Goal: Task Accomplishment & Management: Manage account settings

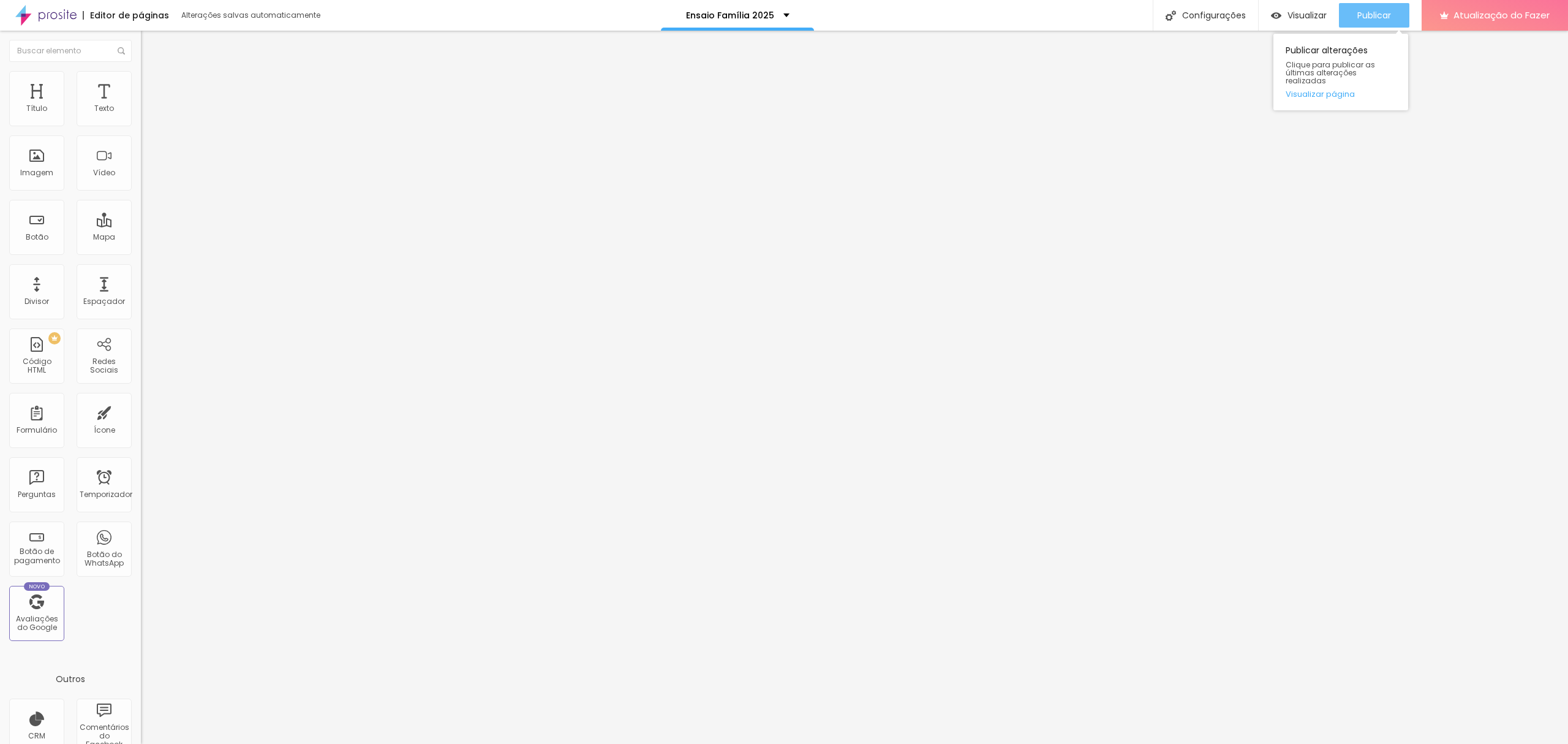
click at [1365, 10] on font "Publicar" at bounding box center [1374, 15] width 34 height 12
click at [1392, 22] on button "Publicar" at bounding box center [1374, 15] width 70 height 24
click at [1368, 13] on font "Publicar" at bounding box center [1374, 15] width 34 height 12
click at [141, 86] on ul "Conteúdo Estilo Avançado" at bounding box center [211, 77] width 141 height 36
click at [141, 71] on li "Estilo" at bounding box center [211, 77] width 141 height 12
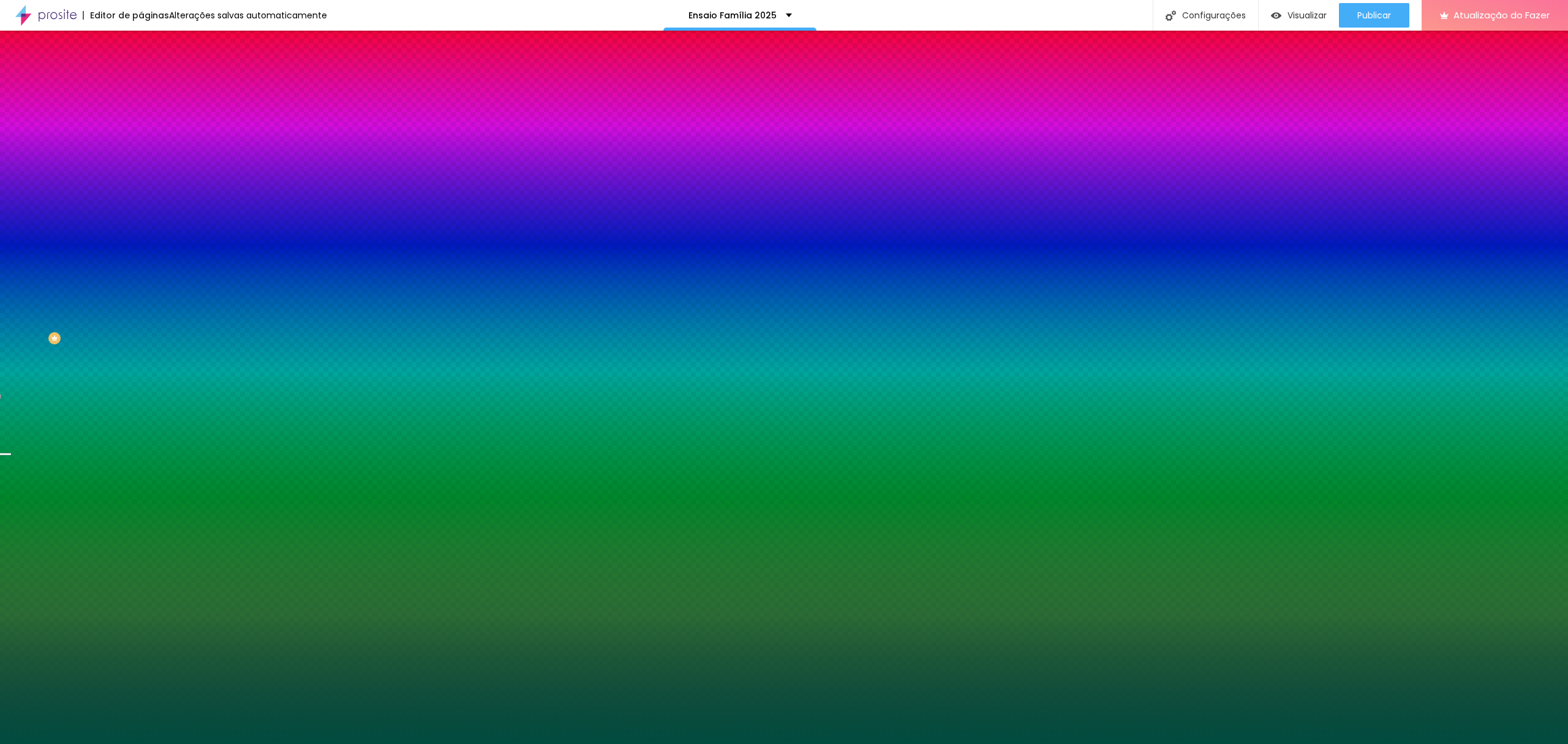
click at [141, 166] on div at bounding box center [211, 166] width 141 height 0
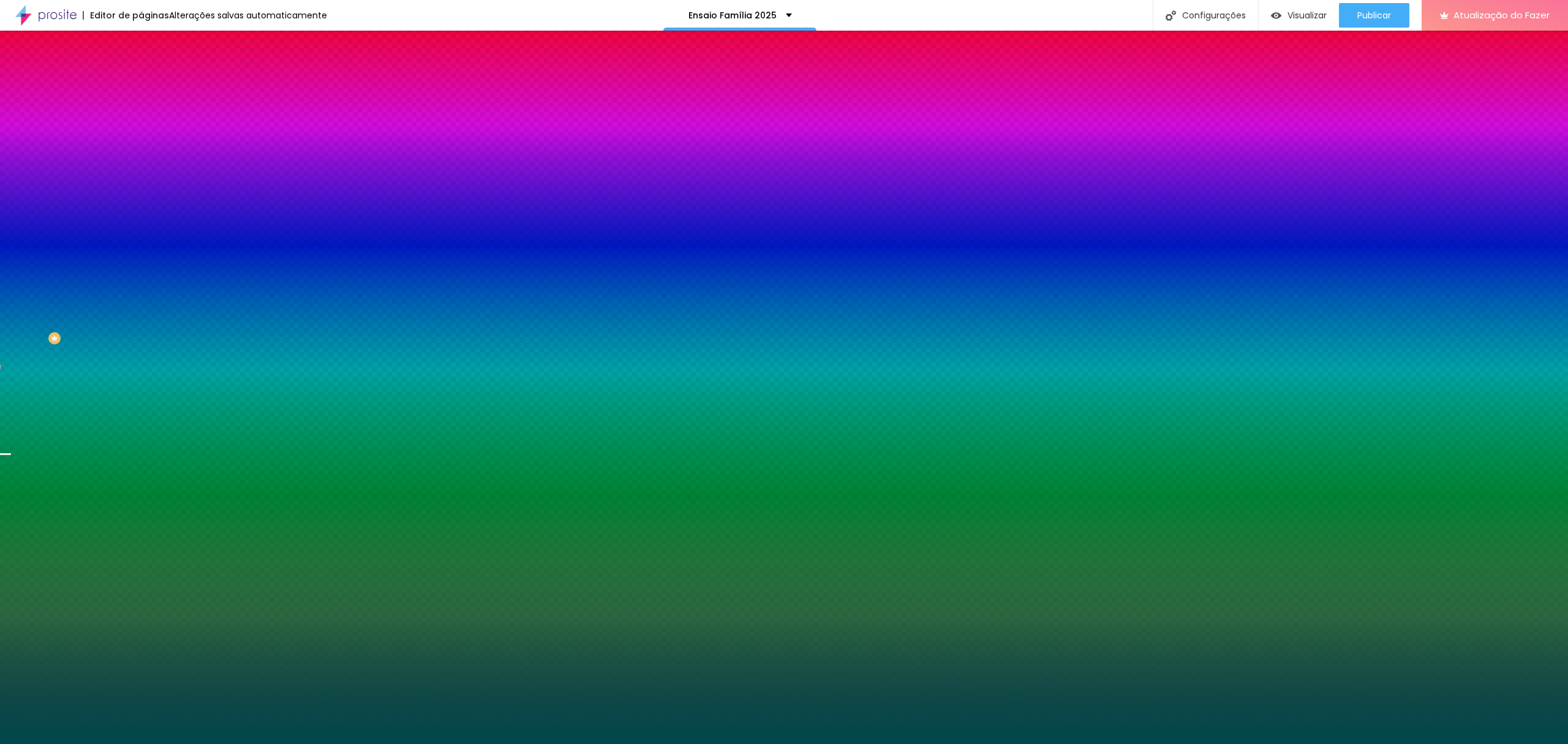
click at [107, 283] on div at bounding box center [784, 372] width 1568 height 744
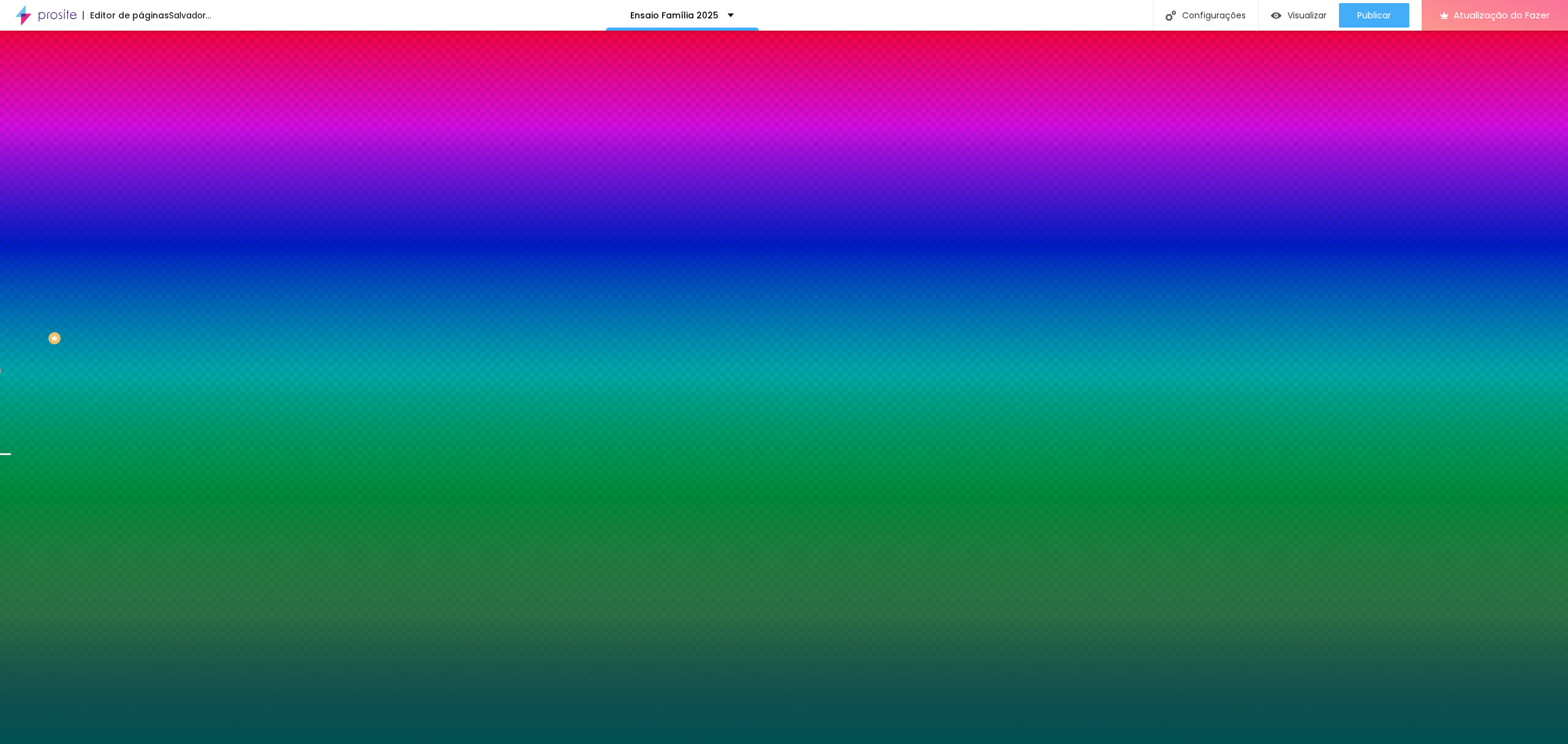
type input "#015053"
drag, startPoint x: 95, startPoint y: 274, endPoint x: 98, endPoint y: 300, distance: 26.2
click at [98, 300] on div at bounding box center [784, 372] width 1568 height 744
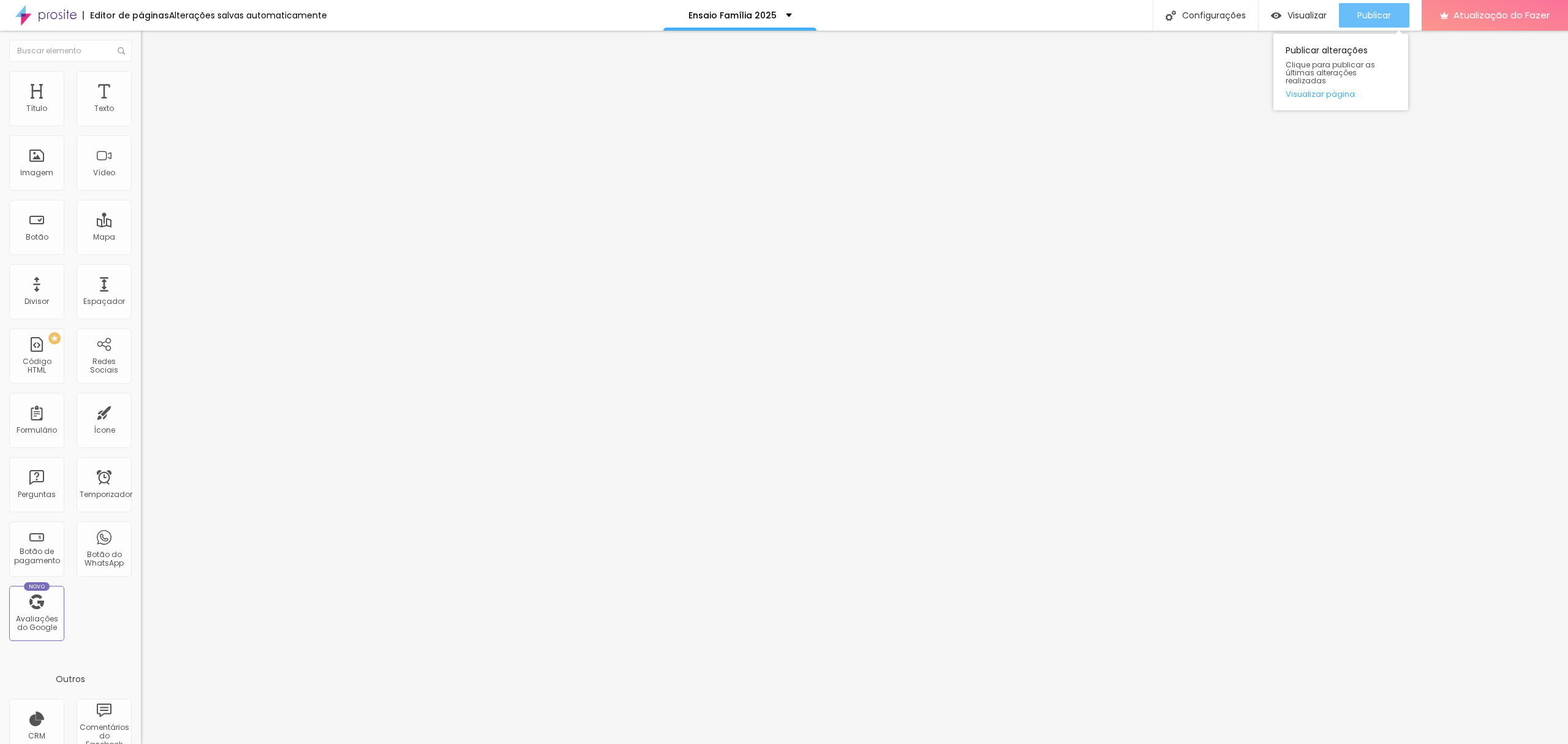
click at [1351, 20] on button "Publicar" at bounding box center [1374, 15] width 70 height 24
click at [1292, 13] on font "Visualizar" at bounding box center [1306, 15] width 39 height 12
click at [1381, 20] on font "Publicar" at bounding box center [1374, 15] width 34 height 12
click at [141, 76] on ul "Conteúdo Estilo Avançado" at bounding box center [211, 77] width 141 height 36
click at [141, 76] on img at bounding box center [146, 76] width 11 height 11
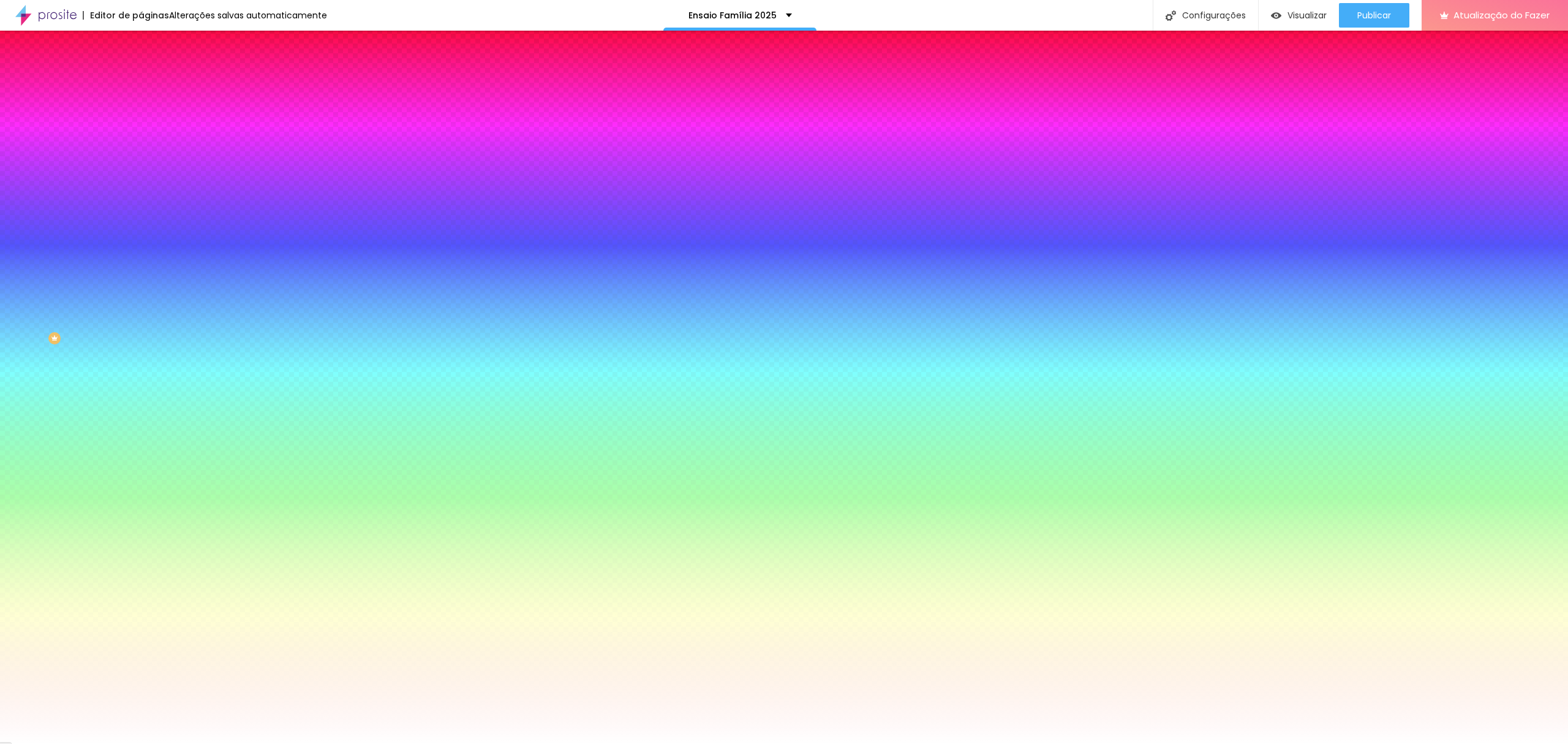
click at [141, 117] on div at bounding box center [211, 117] width 141 height 0
click at [141, 121] on input "#C2AEEE" at bounding box center [214, 123] width 147 height 12
paste input "10A093"
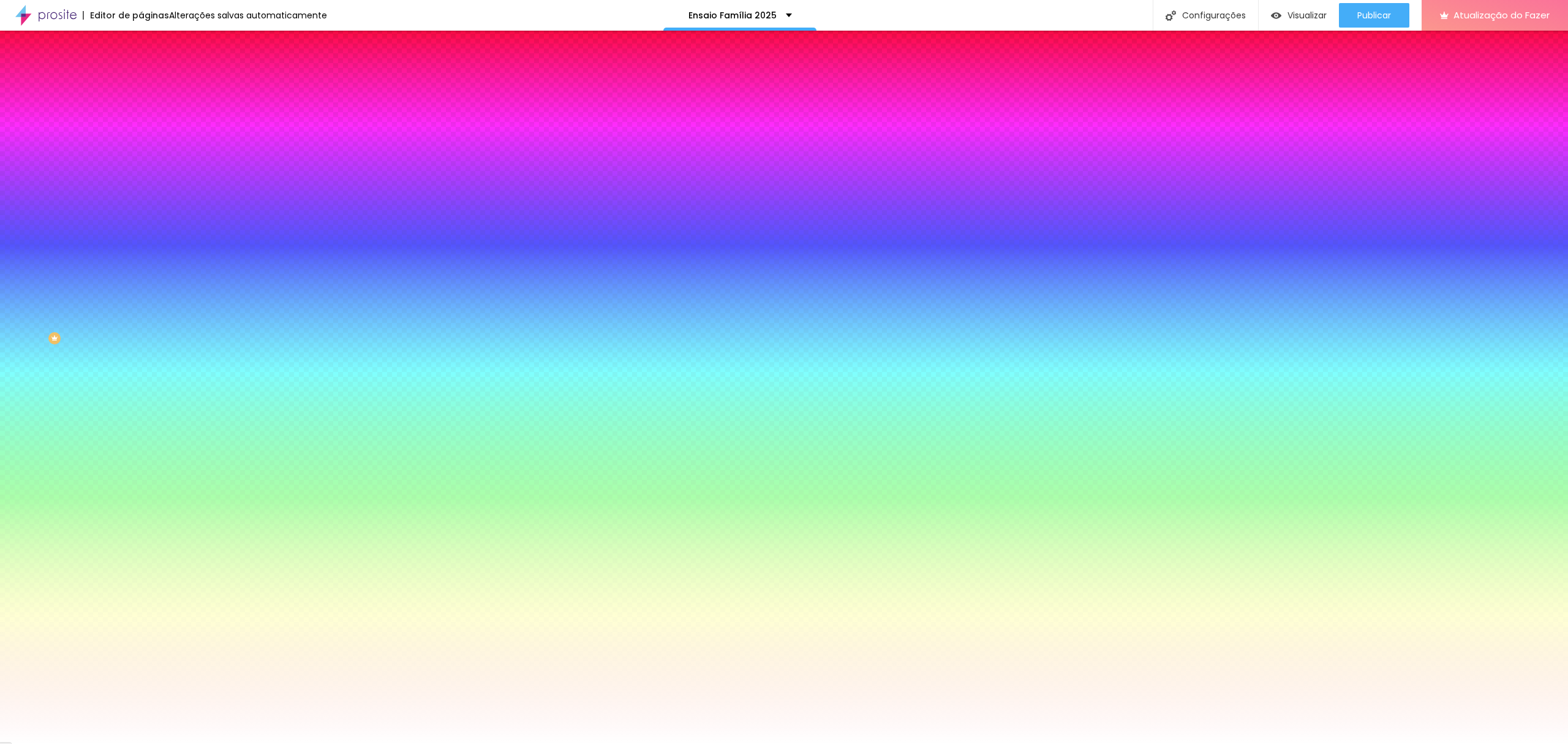
type input "#10A093"
drag, startPoint x: 20, startPoint y: 443, endPoint x: 39, endPoint y: 451, distance: 20.6
click at [141, 445] on div "Editar nulo Conteúdo Estilo Avançado Cor de fundo Voltar ao padrão #10A093 Tipo…" at bounding box center [211, 387] width 141 height 713
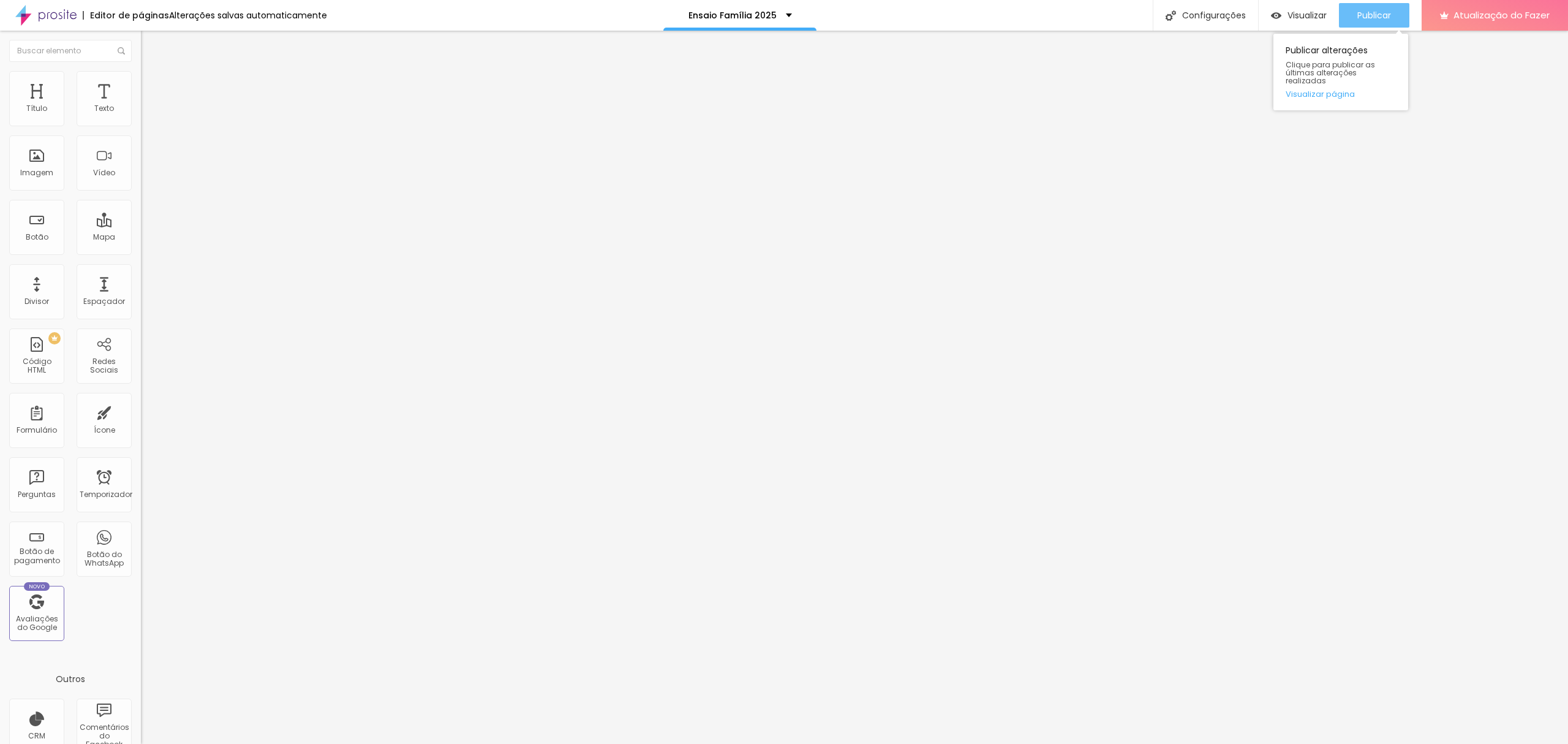
click at [1376, 12] on font "Publicar" at bounding box center [1374, 15] width 34 height 12
click at [1389, 3] on div "Publicar" at bounding box center [1374, 15] width 34 height 24
click at [141, 104] on div "Trocar imagem" at bounding box center [211, 99] width 141 height 8
click at [148, 106] on font "Trocar imagem" at bounding box center [178, 100] width 59 height 10
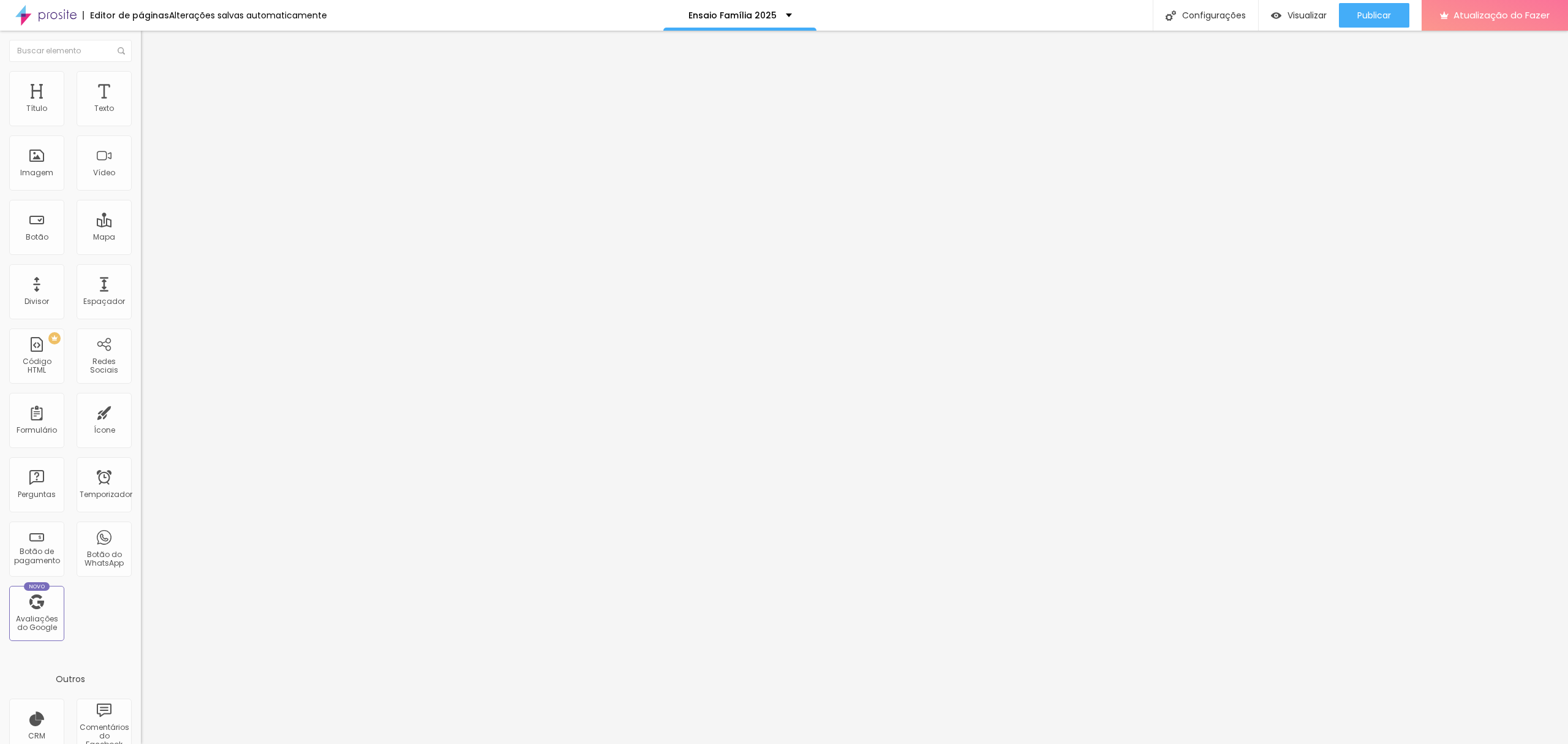
click at [1368, 21] on div "Publicar" at bounding box center [1374, 15] width 34 height 24
